Goal: Task Accomplishment & Management: Use online tool/utility

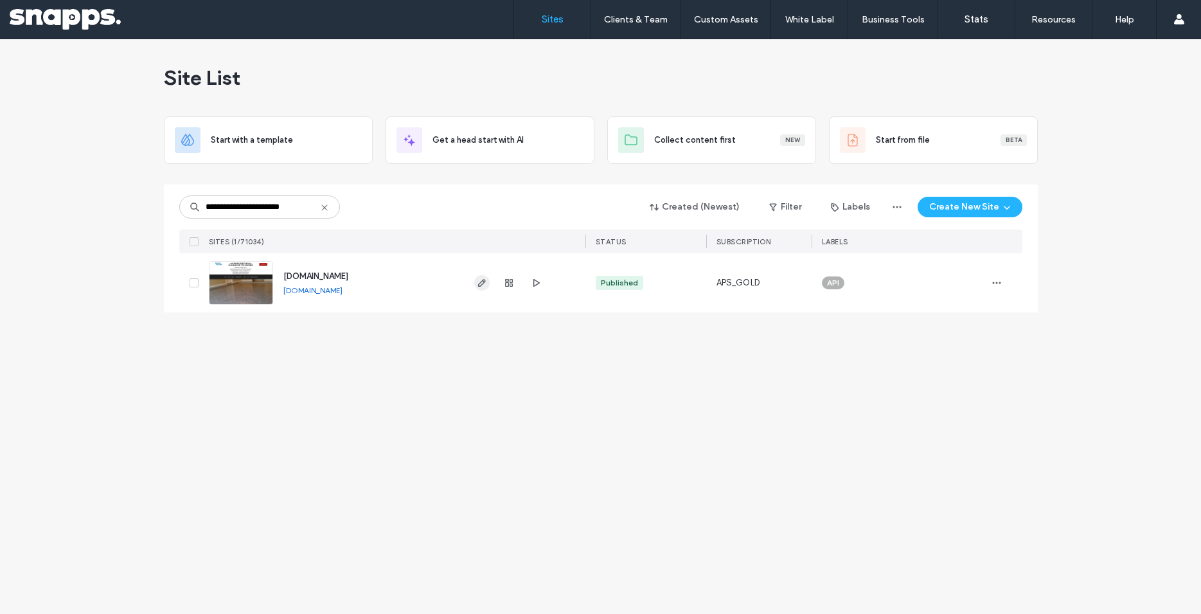
type input "**********"
click at [480, 283] on use "button" at bounding box center [481, 283] width 8 height 8
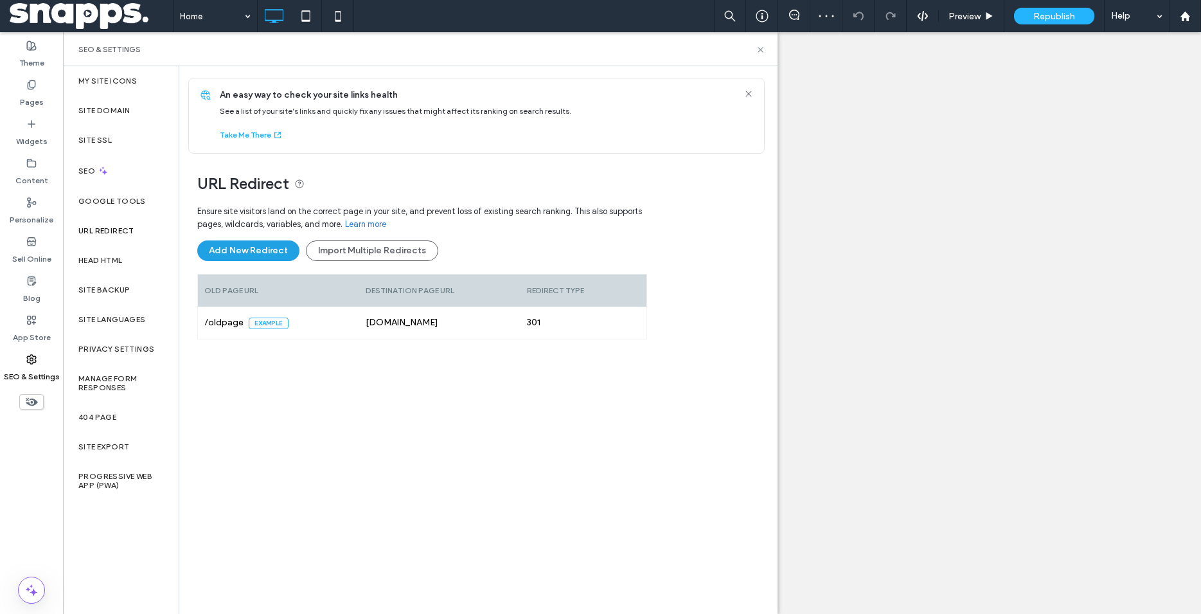
click at [259, 248] on button "Add New Redirect" at bounding box center [248, 250] width 102 height 21
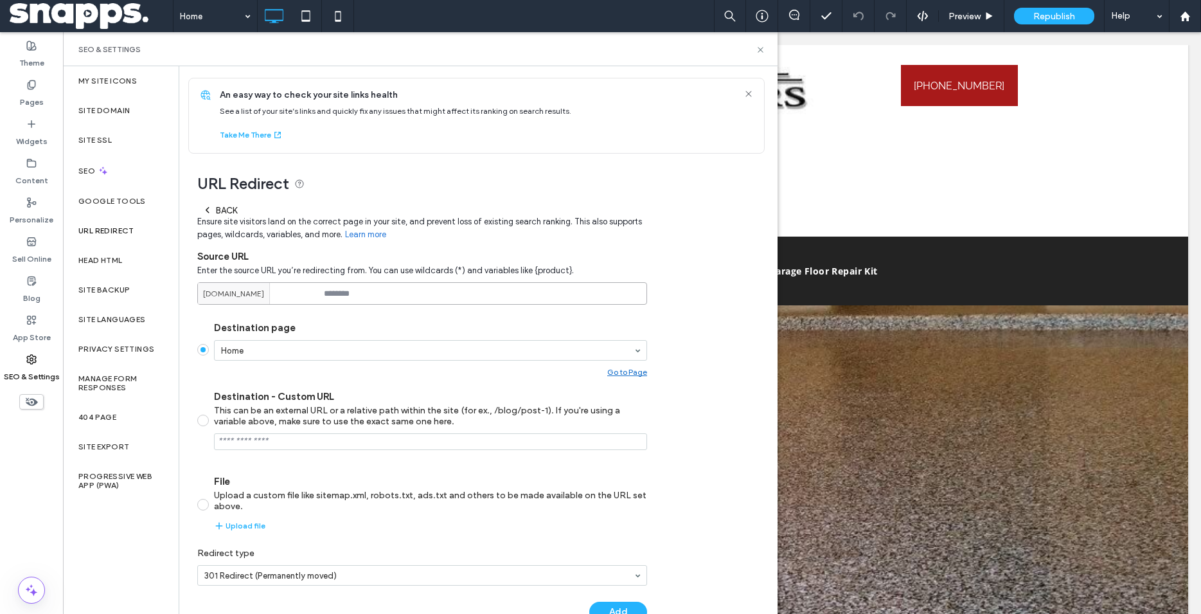
click at [373, 298] on input at bounding box center [422, 293] width 450 height 22
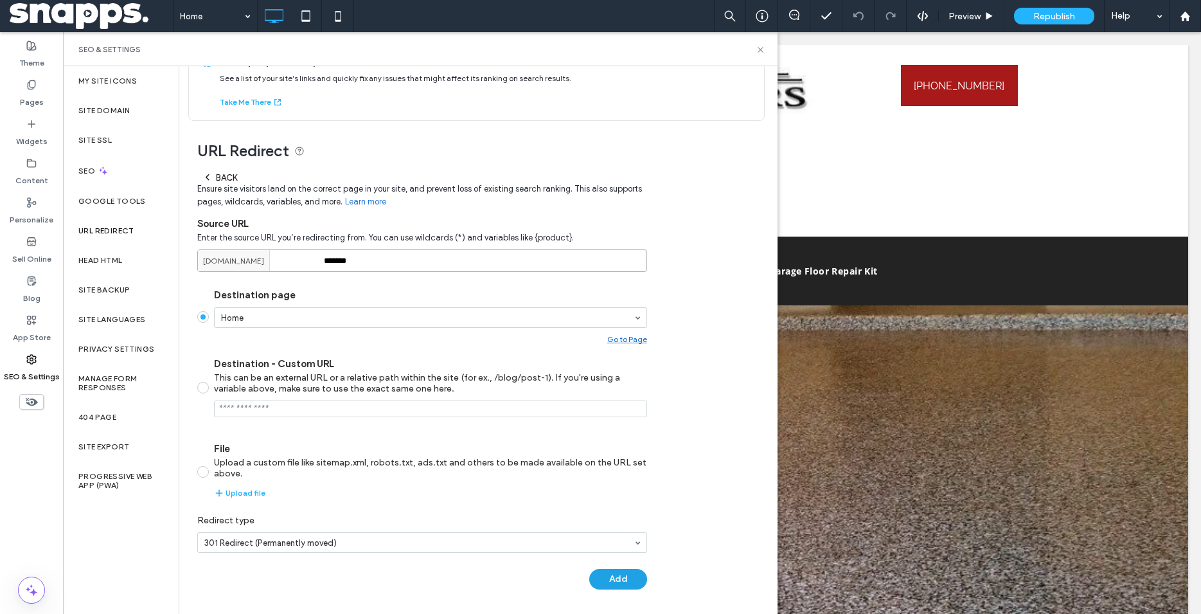
type input "*******"
click at [621, 581] on button "Add" at bounding box center [618, 579] width 58 height 21
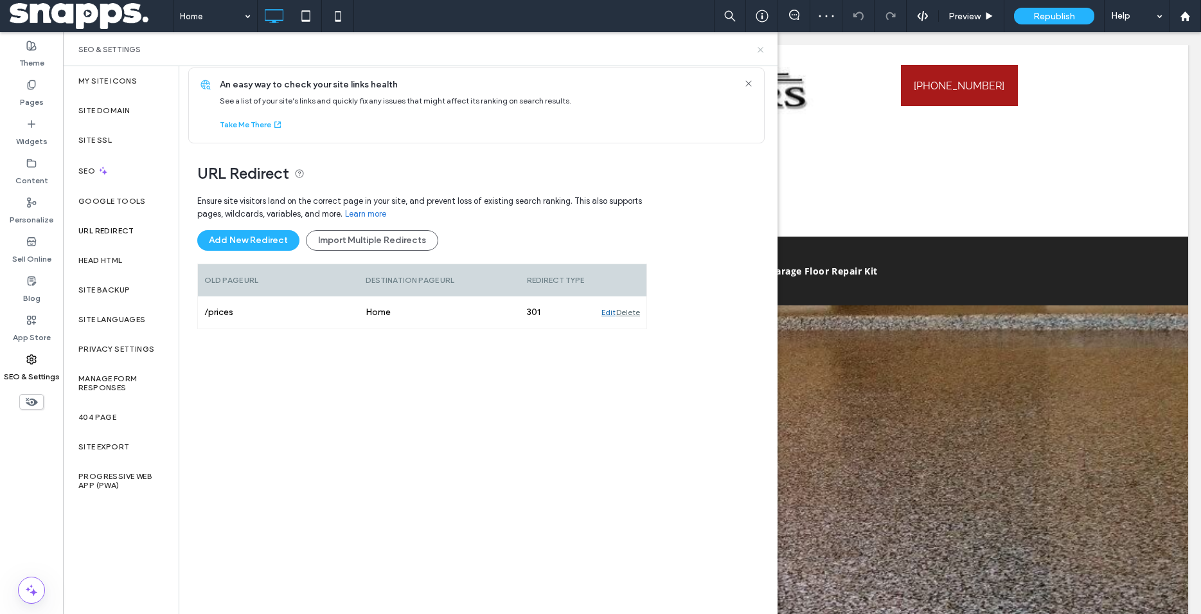
click at [759, 46] on icon at bounding box center [761, 50] width 10 height 10
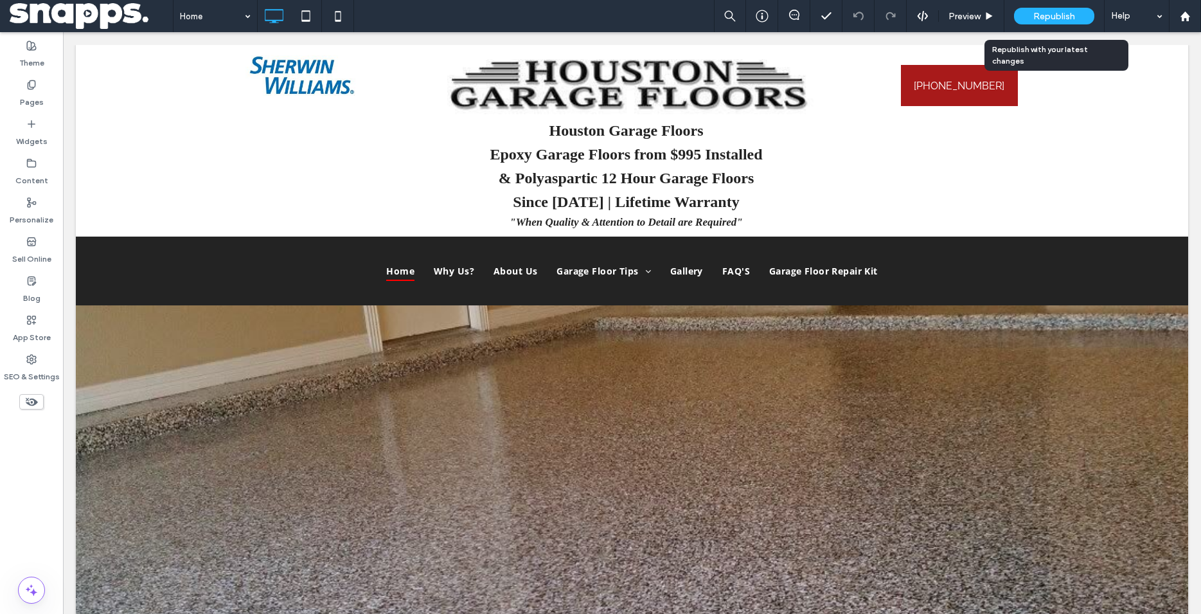
click at [1040, 24] on div "Republish" at bounding box center [1054, 16] width 80 height 32
click at [1042, 19] on span "Republish" at bounding box center [1054, 16] width 42 height 11
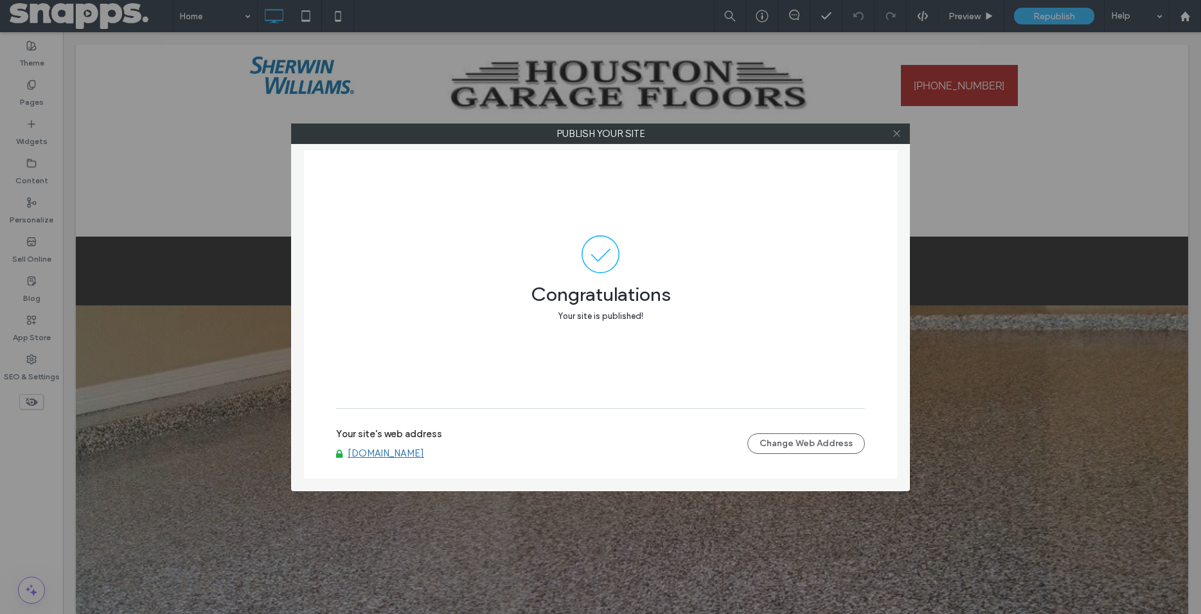
click at [892, 134] on icon at bounding box center [897, 134] width 10 height 10
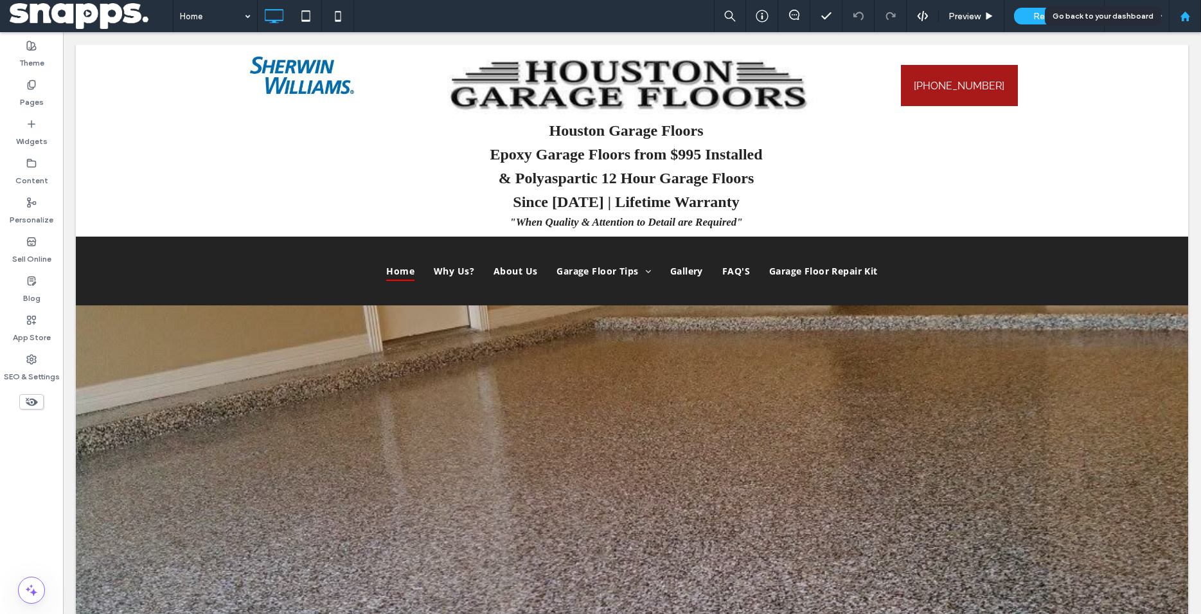
click at [1195, 14] on div at bounding box center [1184, 16] width 31 height 11
